Goal: Participate in discussion: Engage in conversation with other users on a specific topic

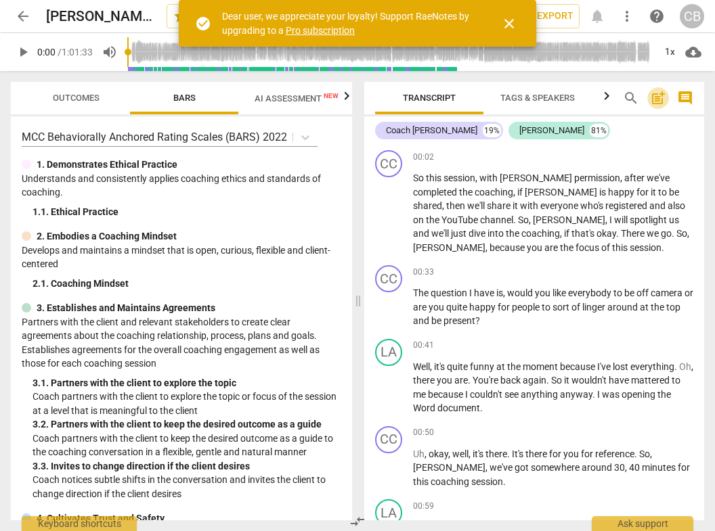
click at [654, 99] on span "post_add" at bounding box center [658, 98] width 16 height 16
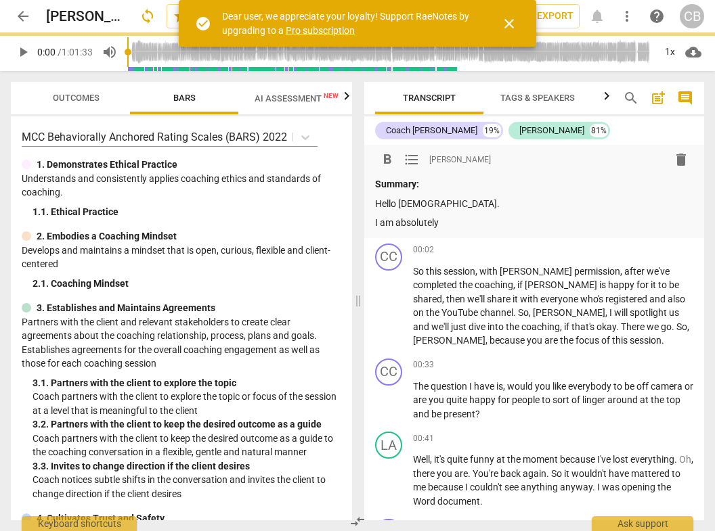
drag, startPoint x: 442, startPoint y: 223, endPoint x: 394, endPoint y: 223, distance: 48.1
click at [394, 223] on p "I am absolutely" at bounding box center [534, 223] width 318 height 14
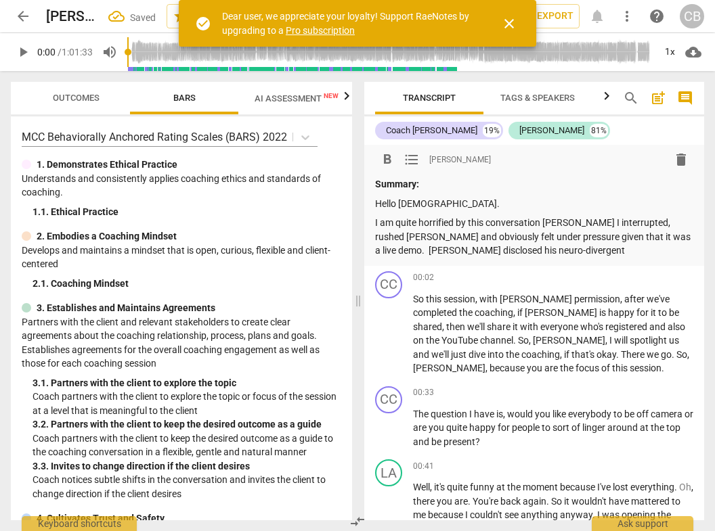
click at [415, 248] on p "I am quite horrified by this conversation [PERSON_NAME] I interrupted, rushed […" at bounding box center [534, 237] width 318 height 42
click at [621, 254] on p "I am quite horrified by this conversation [PERSON_NAME] I interrupted, rushed […" at bounding box center [534, 237] width 318 height 42
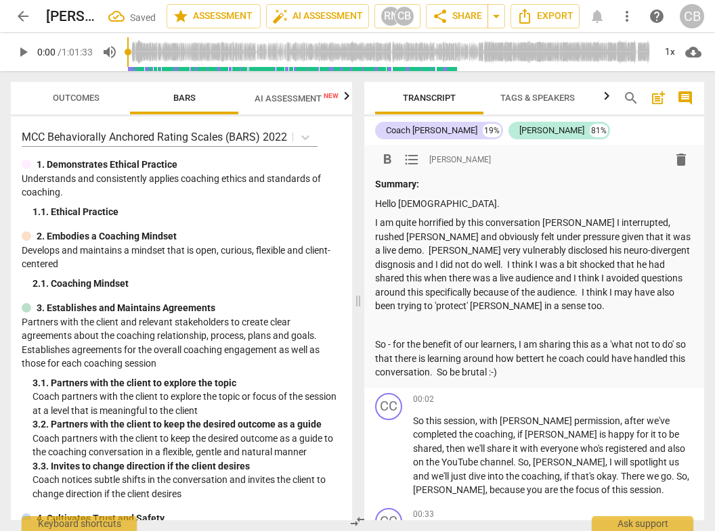
click at [506, 373] on p "So - for the benefit of our learners, I am sharing this as a 'what not to do' s…" at bounding box center [534, 359] width 318 height 42
click at [648, 375] on p "So - for the benefit of our learners, I am sharing this as a 'what not to do' s…" at bounding box center [534, 359] width 318 height 42
click at [506, 370] on p "So - for the benefit of our learners, I am sharing this as a 'what not to do' s…" at bounding box center [534, 359] width 318 height 42
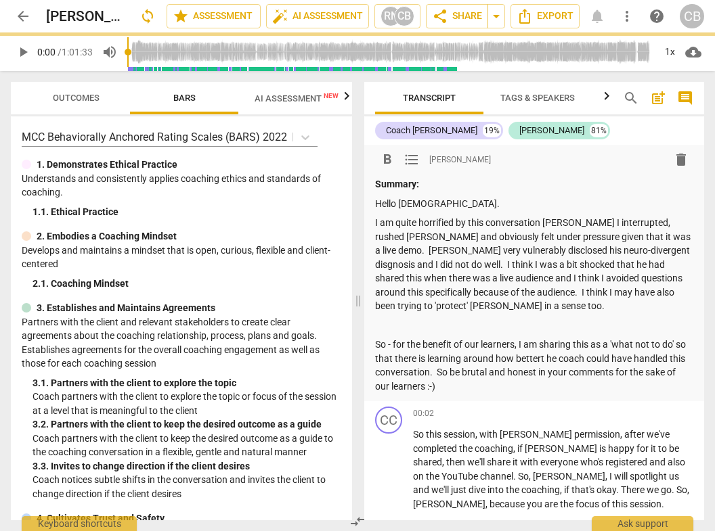
click at [483, 388] on p "So - for the benefit of our learners, I am sharing this as a 'what not to do' s…" at bounding box center [534, 366] width 318 height 56
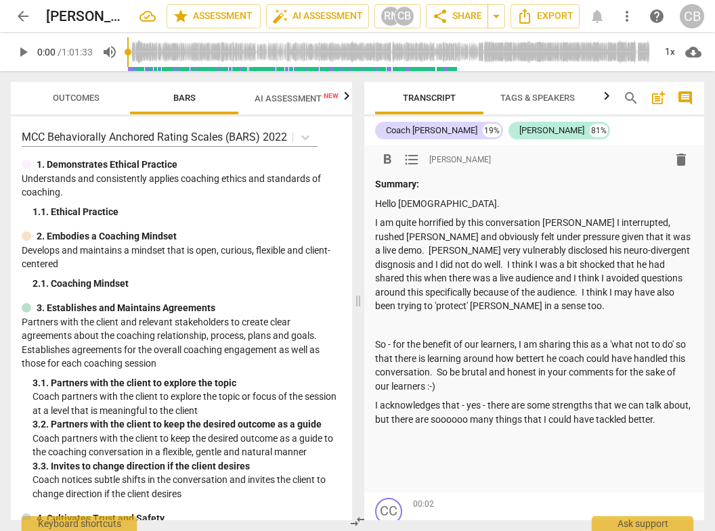
click at [443, 321] on p at bounding box center [534, 326] width 318 height 14
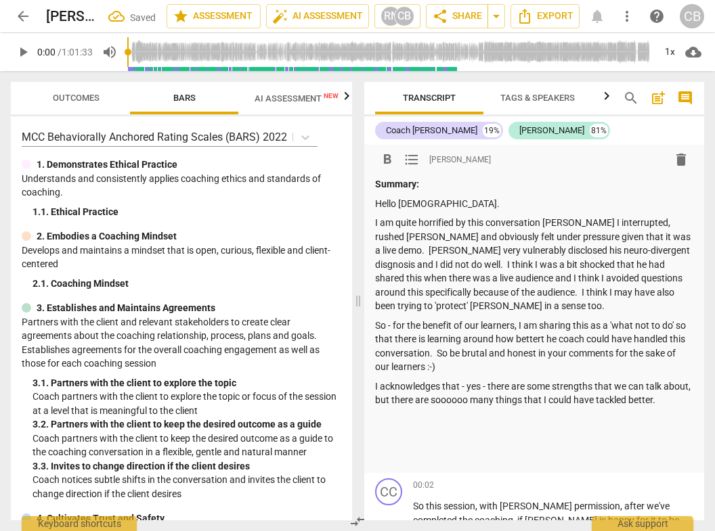
click at [397, 430] on div "Summary: Hello [DEMOGRAPHIC_DATA]. I am quite horrified by this conversation be…" at bounding box center [534, 321] width 318 height 288
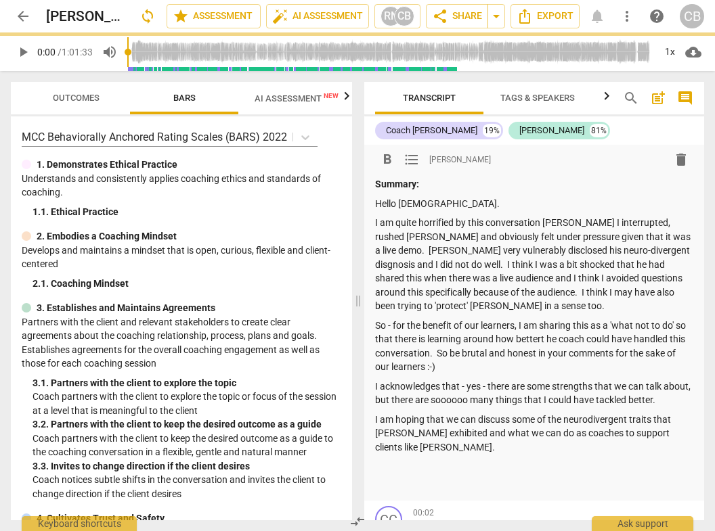
click at [437, 324] on p "So - for the benefit of our learners, I am sharing this as a 'what not to do' s…" at bounding box center [534, 347] width 318 height 56
